Goal: Information Seeking & Learning: Understand process/instructions

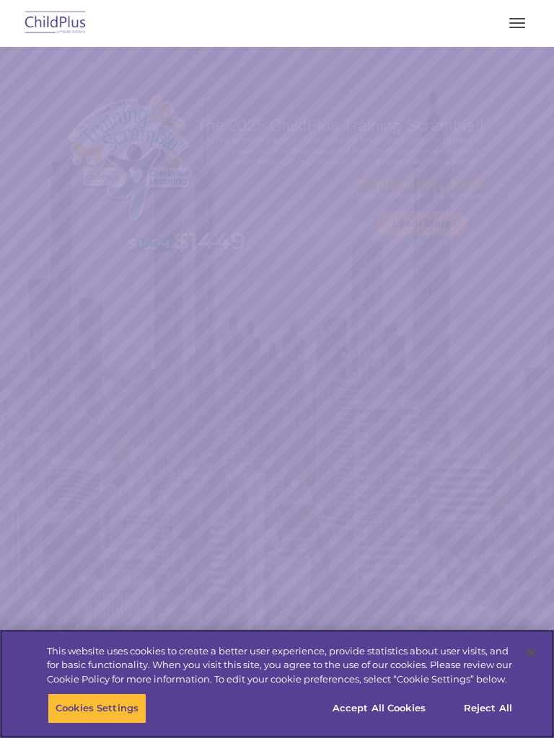
select select "MEDIUM"
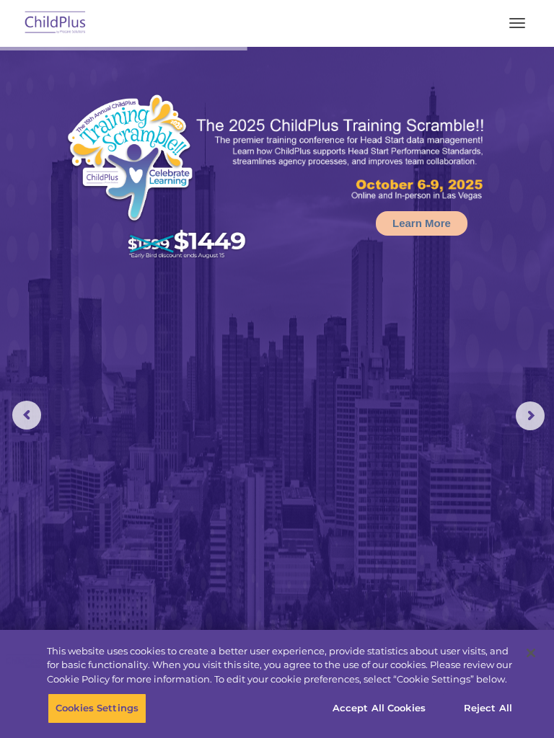
click at [523, 13] on button "button" at bounding box center [517, 23] width 30 height 23
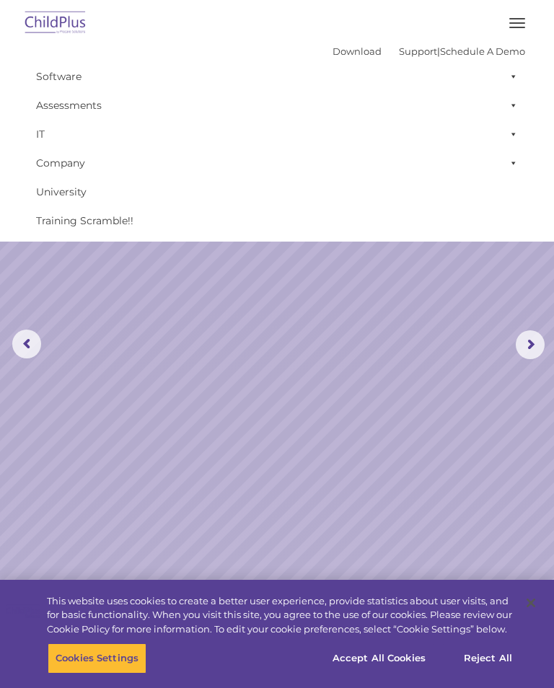
scroll to position [63, 0]
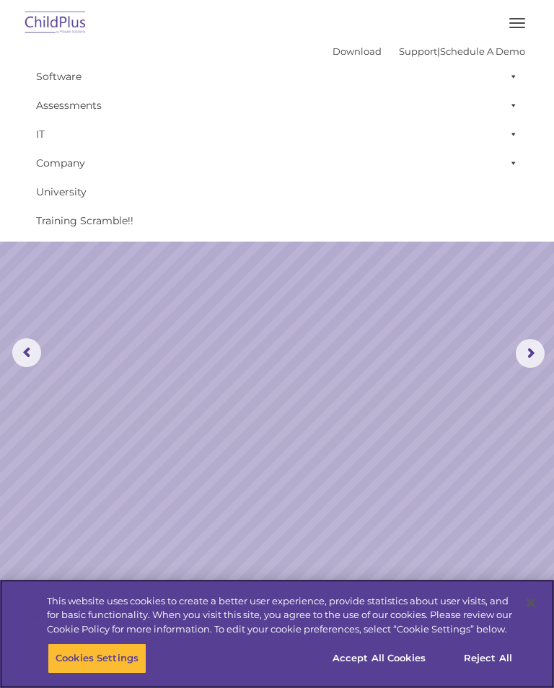
click at [497, 668] on button "Reject All" at bounding box center [488, 658] width 90 height 30
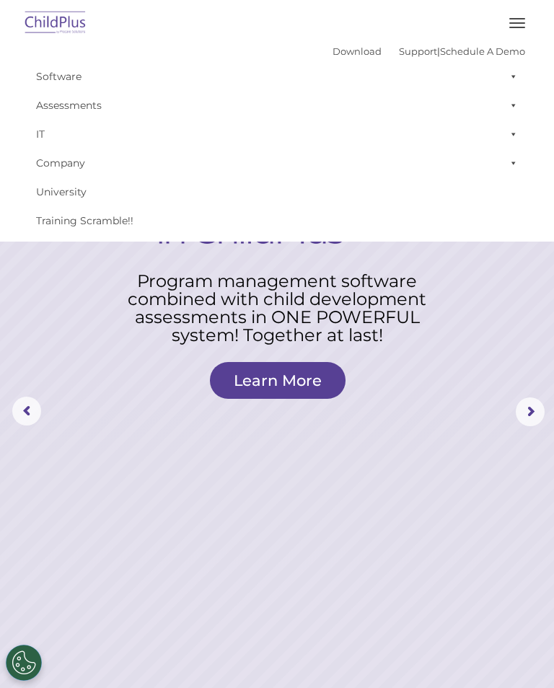
scroll to position [3, 0]
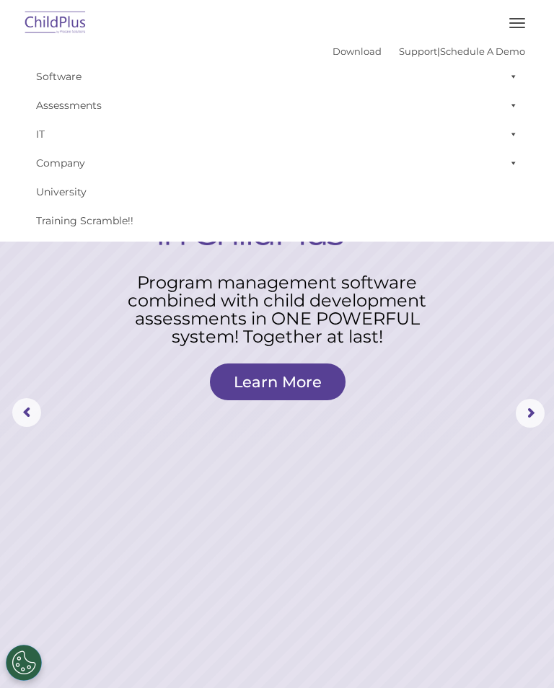
click at [521, 23] on span "button" at bounding box center [517, 22] width 16 height 1
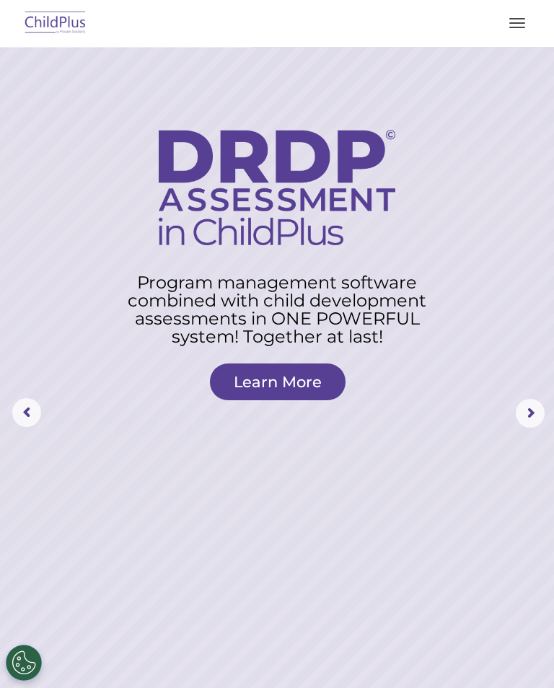
click at [521, 21] on button "button" at bounding box center [517, 23] width 30 height 23
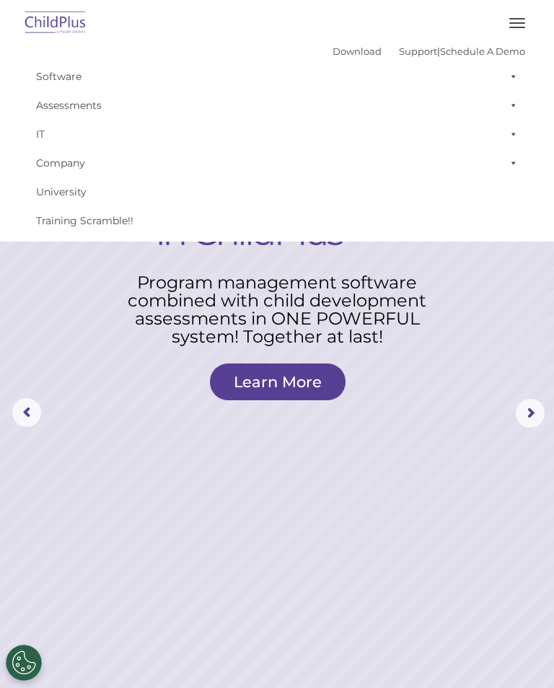
scroll to position [10, 0]
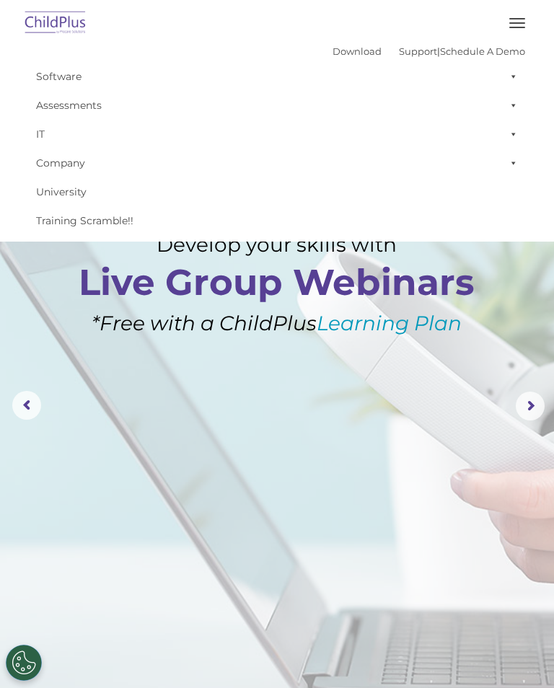
click at [518, 25] on button "button" at bounding box center [517, 23] width 30 height 23
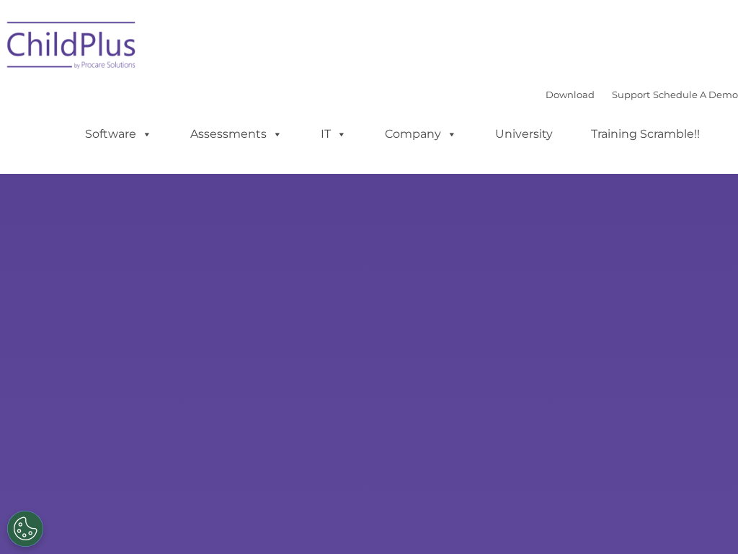
select select "MEDIUM"
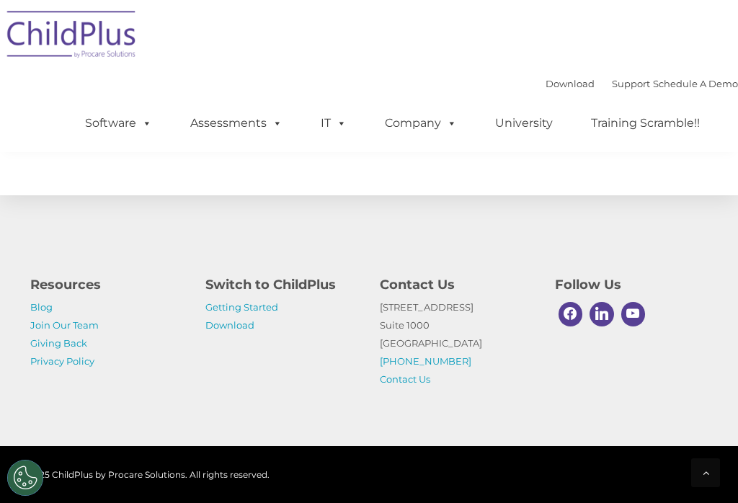
scroll to position [1768, 0]
click at [267, 313] on link "Getting Started" at bounding box center [241, 307] width 73 height 12
